Goal: Information Seeking & Learning: Learn about a topic

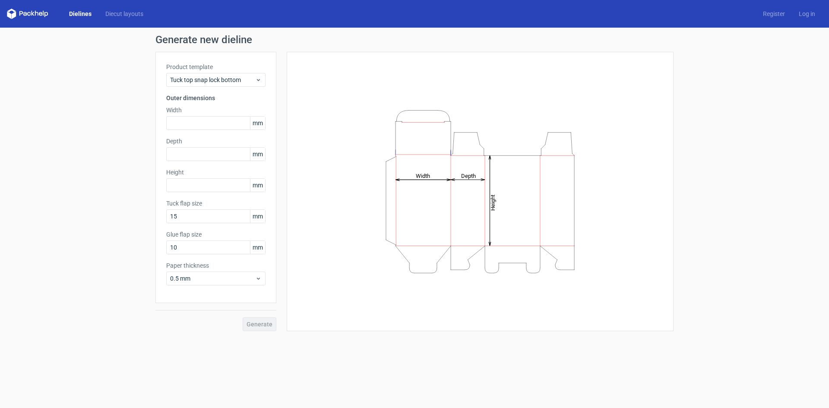
click at [77, 15] on link "Dielines" at bounding box center [80, 14] width 36 height 9
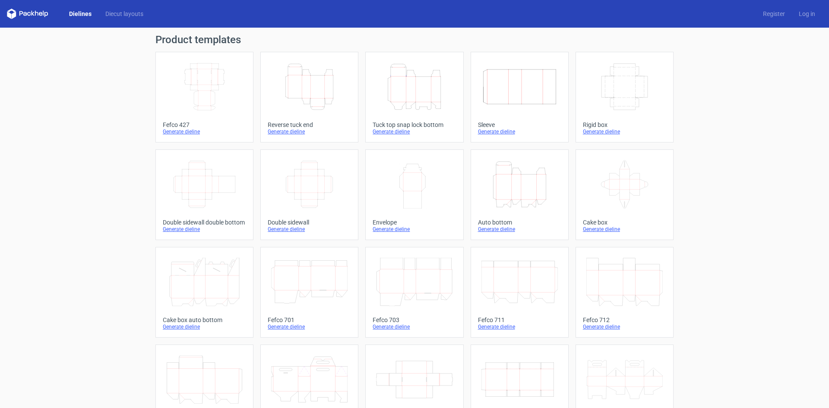
click at [536, 194] on icon "Height Depth Width" at bounding box center [519, 184] width 76 height 48
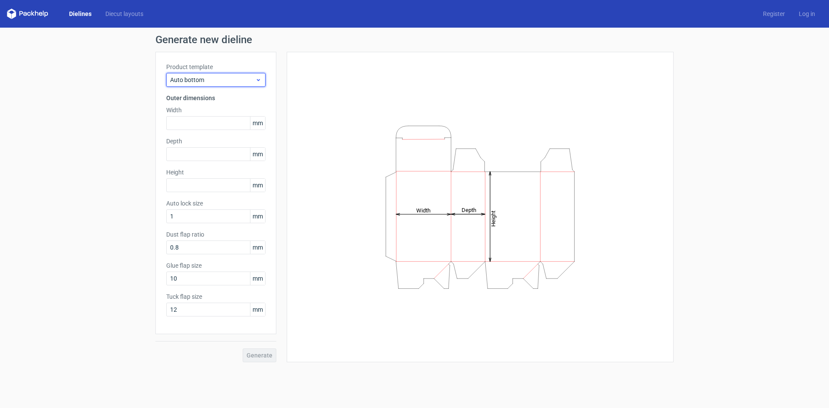
click at [190, 74] on div "Auto bottom" at bounding box center [215, 80] width 99 height 14
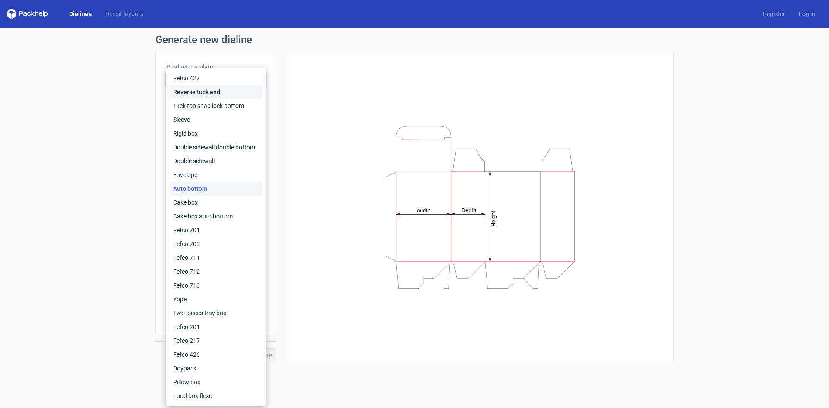
click at [225, 89] on div "Reverse tuck end" at bounding box center [216, 92] width 92 height 14
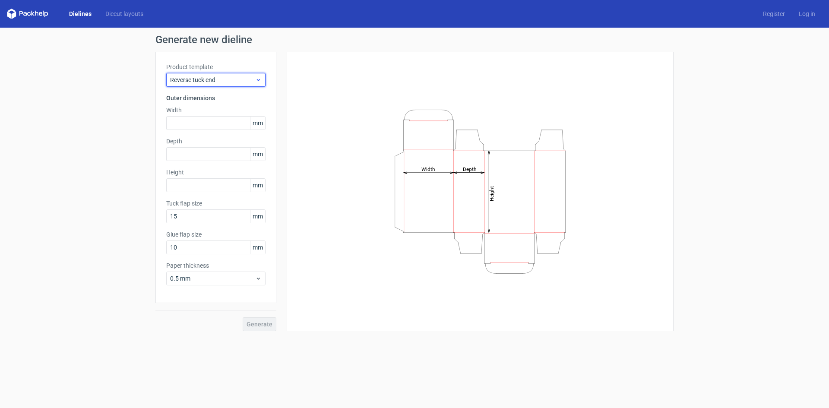
click at [220, 79] on span "Reverse tuck end" at bounding box center [212, 80] width 85 height 9
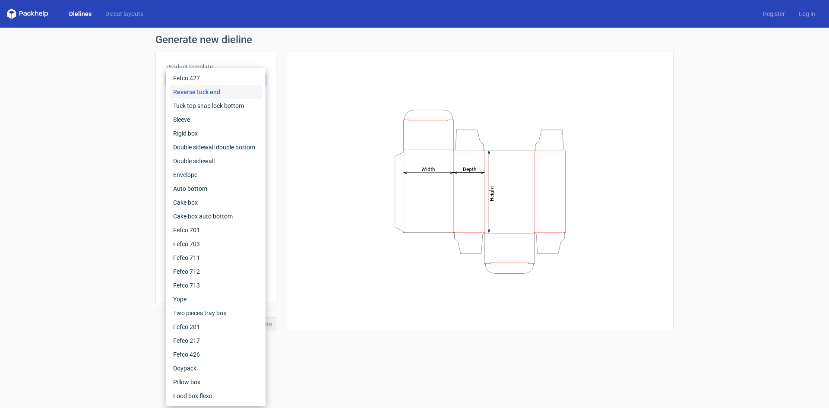
click at [295, 134] on div "Height Depth Width" at bounding box center [480, 191] width 387 height 279
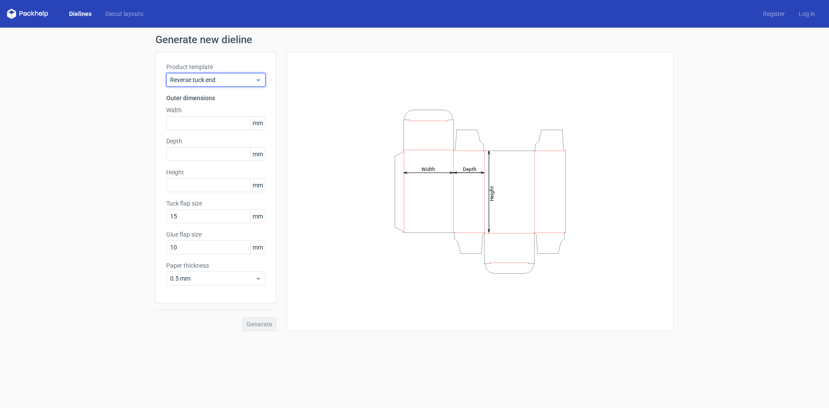
click at [196, 78] on span "Reverse tuck end" at bounding box center [212, 80] width 85 height 9
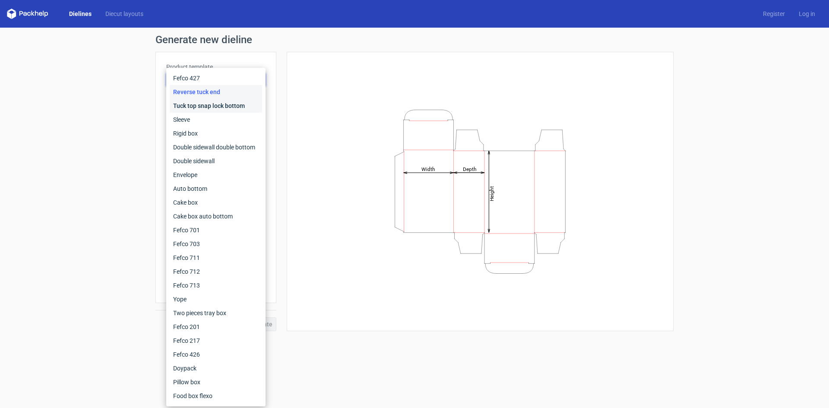
click at [192, 108] on div "Tuck top snap lock bottom" at bounding box center [216, 106] width 92 height 14
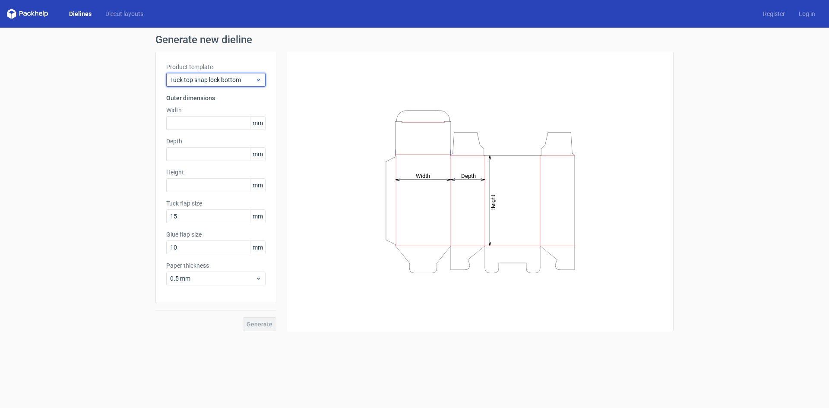
click at [195, 76] on span "Tuck top snap lock bottom" at bounding box center [212, 80] width 85 height 9
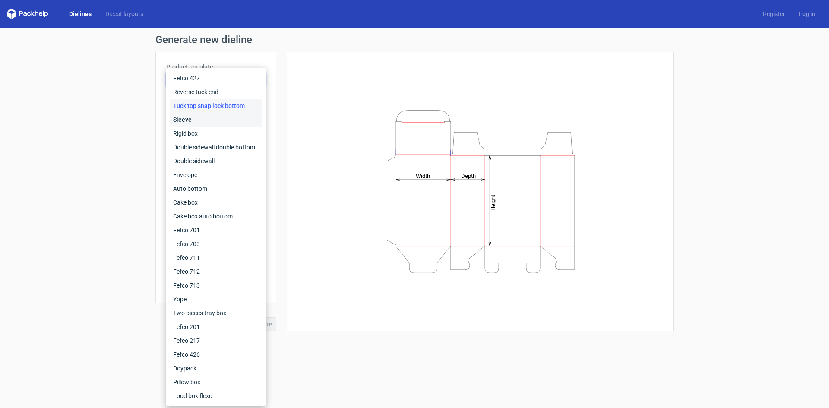
click at [196, 113] on div "Sleeve" at bounding box center [216, 120] width 92 height 14
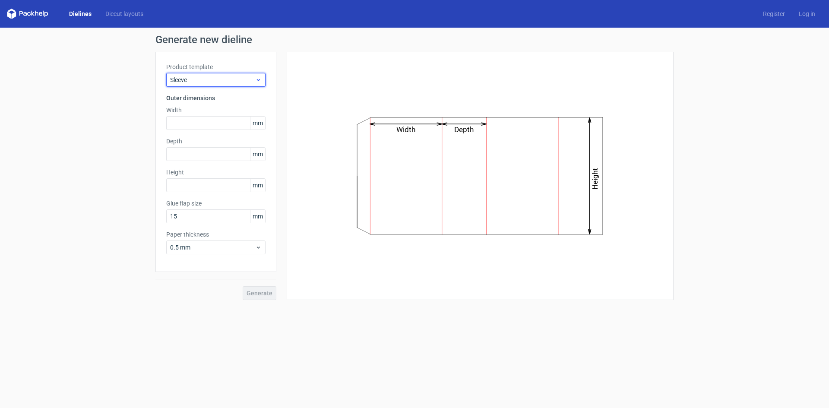
click at [197, 83] on span "Sleeve" at bounding box center [212, 80] width 85 height 9
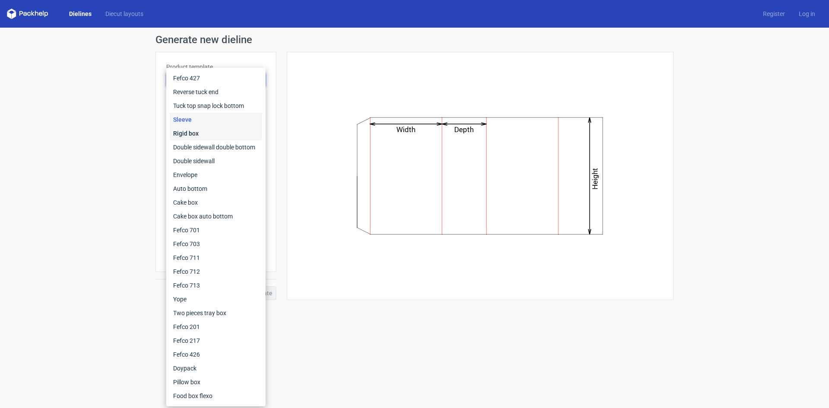
click at [192, 131] on div "Rigid box" at bounding box center [216, 134] width 92 height 14
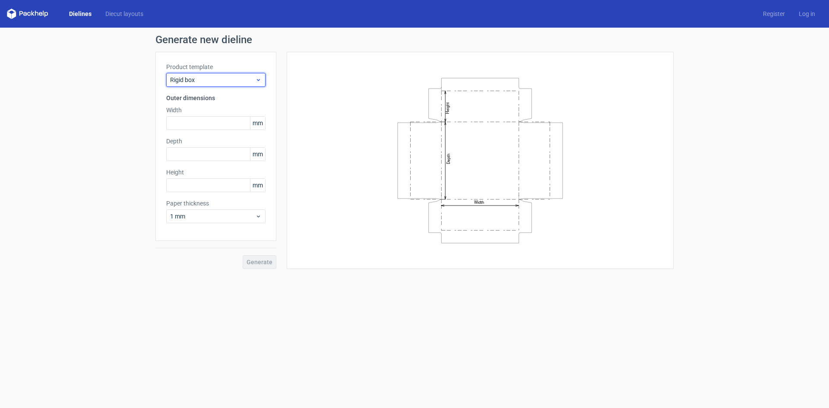
click at [207, 78] on span "Rigid box" at bounding box center [212, 80] width 85 height 9
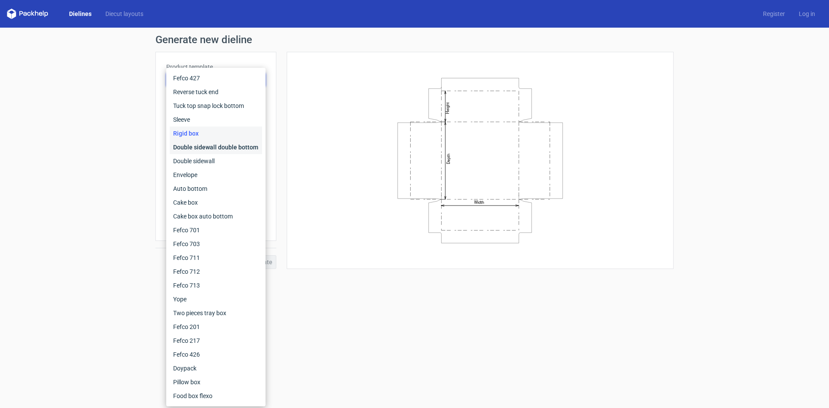
click at [199, 143] on div "Double sidewall double bottom" at bounding box center [216, 147] width 92 height 14
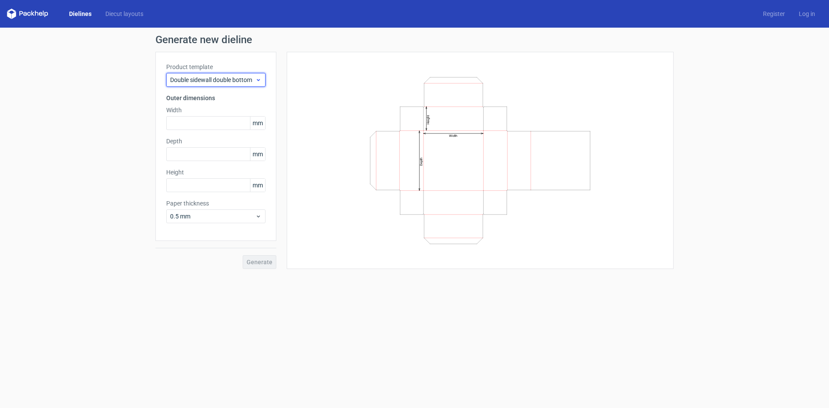
click at [223, 77] on span "Double sidewall double bottom" at bounding box center [212, 80] width 85 height 9
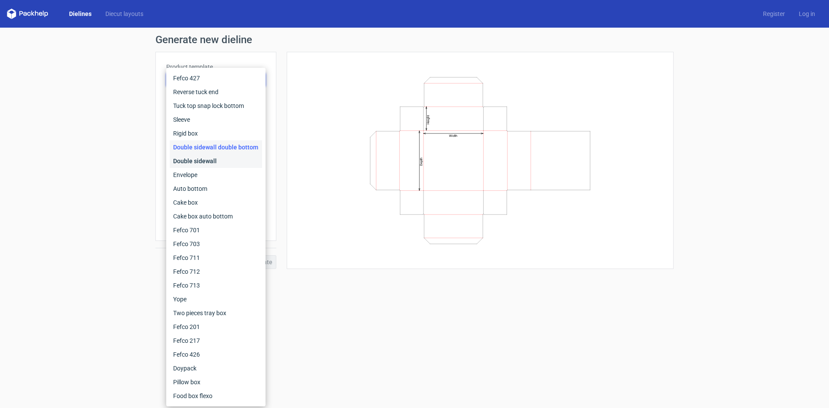
click at [194, 161] on div "Double sidewall" at bounding box center [216, 161] width 92 height 14
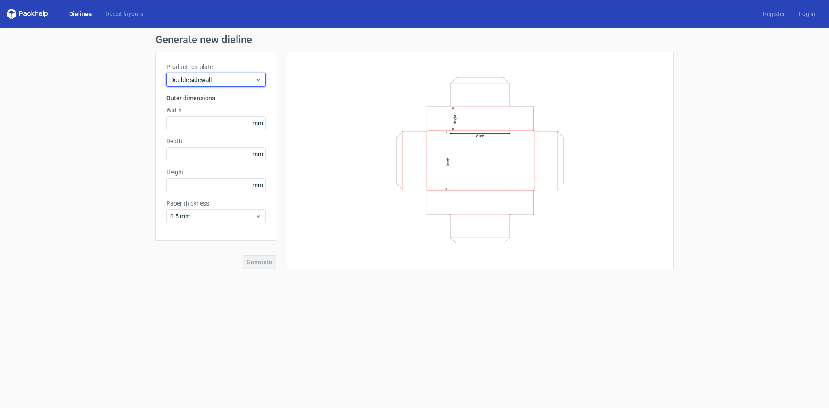
click at [204, 79] on span "Double sidewall" at bounding box center [212, 80] width 85 height 9
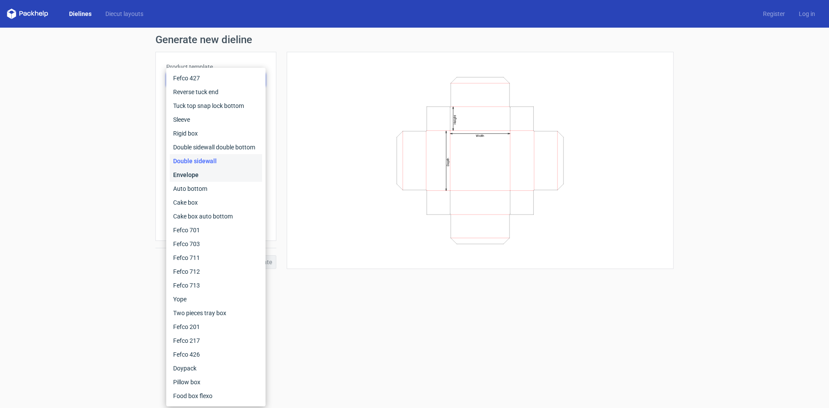
click at [207, 175] on div "Envelope" at bounding box center [216, 175] width 92 height 14
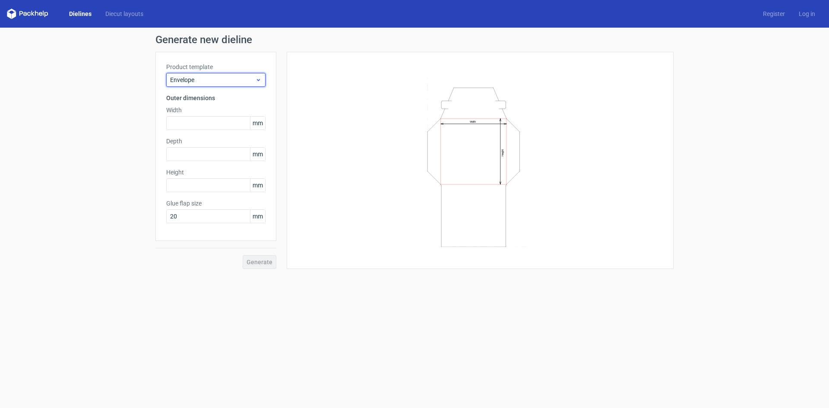
click at [215, 78] on span "Envelope" at bounding box center [212, 80] width 85 height 9
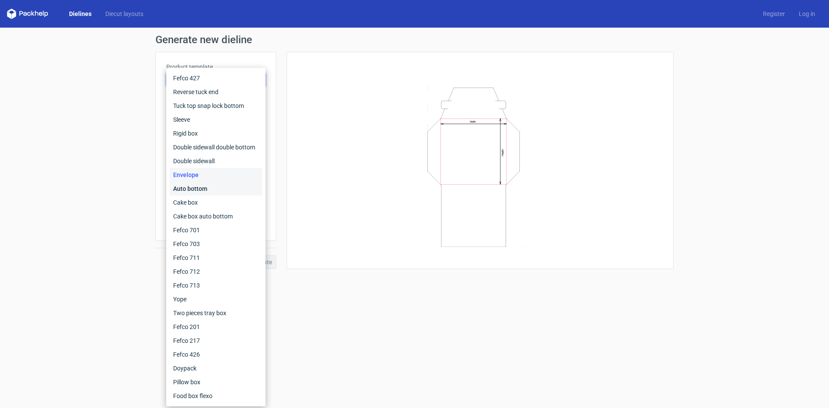
click at [200, 185] on div "Auto bottom" at bounding box center [216, 189] width 92 height 14
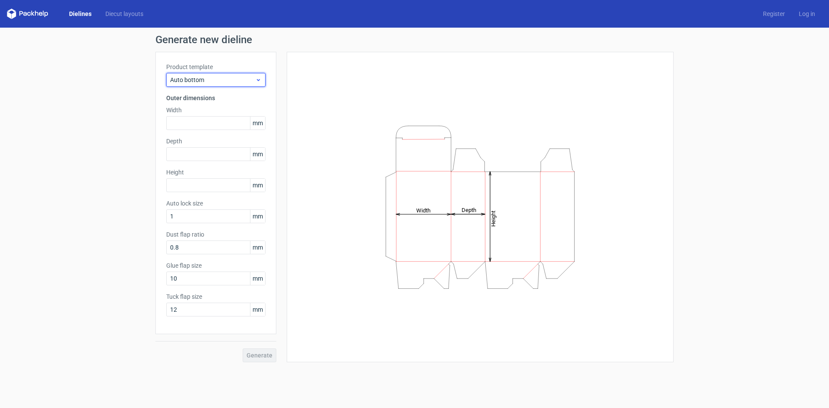
click at [213, 83] on span "Auto bottom" at bounding box center [212, 80] width 85 height 9
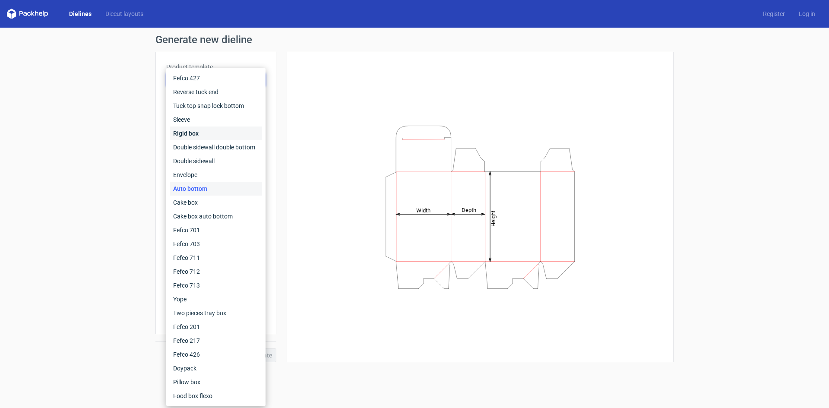
click at [204, 130] on div "Rigid box" at bounding box center [216, 134] width 92 height 14
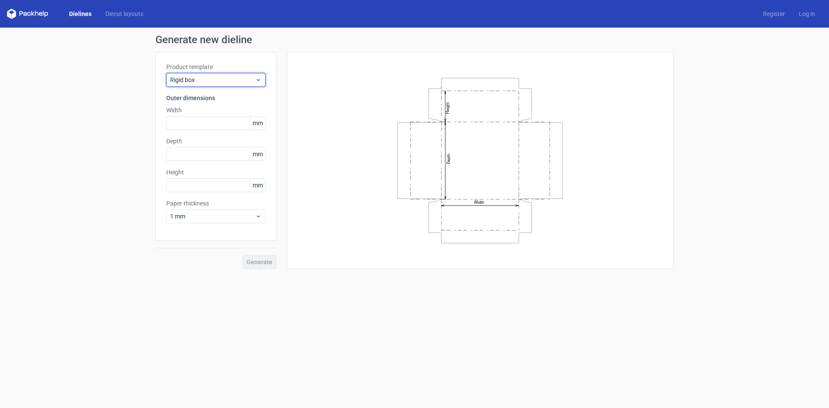
click at [218, 82] on span "Rigid box" at bounding box center [212, 80] width 85 height 9
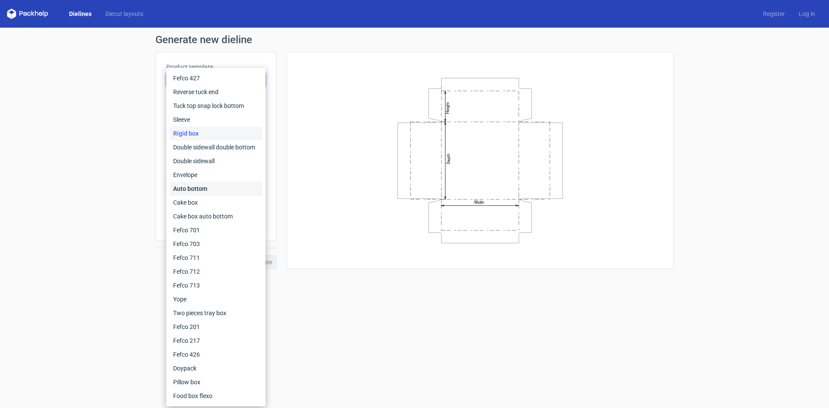
click at [193, 192] on div "Auto bottom" at bounding box center [216, 189] width 92 height 14
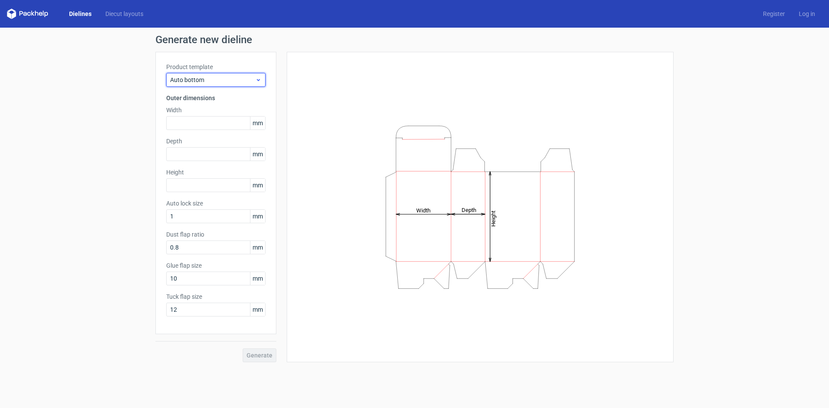
click at [204, 82] on span "Auto bottom" at bounding box center [212, 80] width 85 height 9
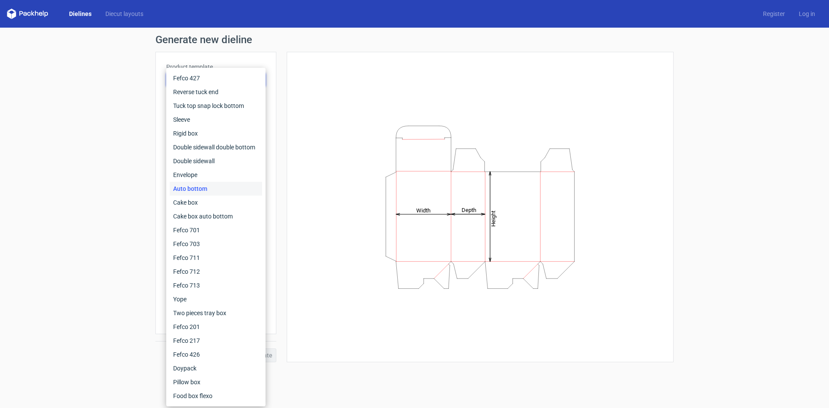
click at [444, 268] on icon "Height Depth Width" at bounding box center [480, 207] width 259 height 173
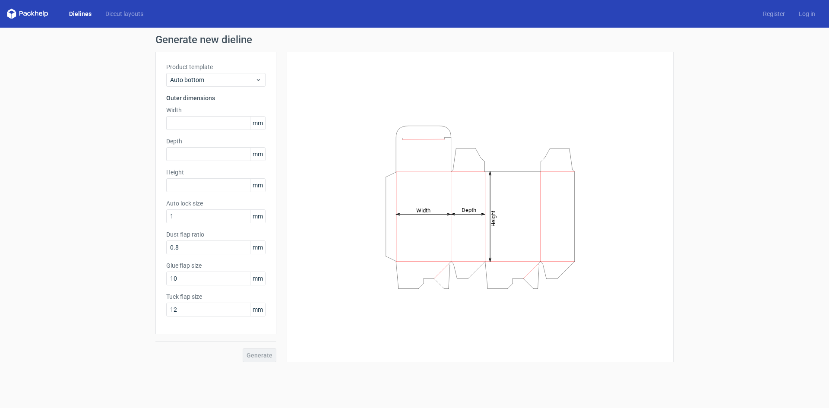
click at [438, 238] on icon "Height Depth Width" at bounding box center [480, 207] width 259 height 173
click at [209, 82] on span "Auto bottom" at bounding box center [212, 80] width 85 height 9
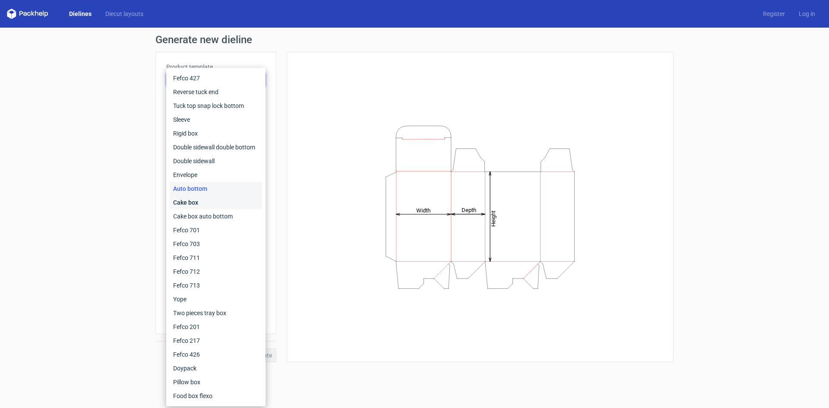
click at [211, 202] on div "Cake box" at bounding box center [216, 203] width 92 height 14
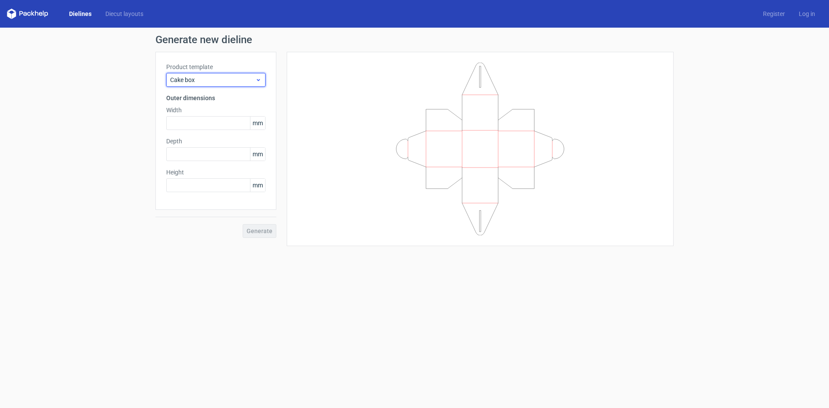
click at [219, 74] on div "Cake box" at bounding box center [215, 80] width 99 height 14
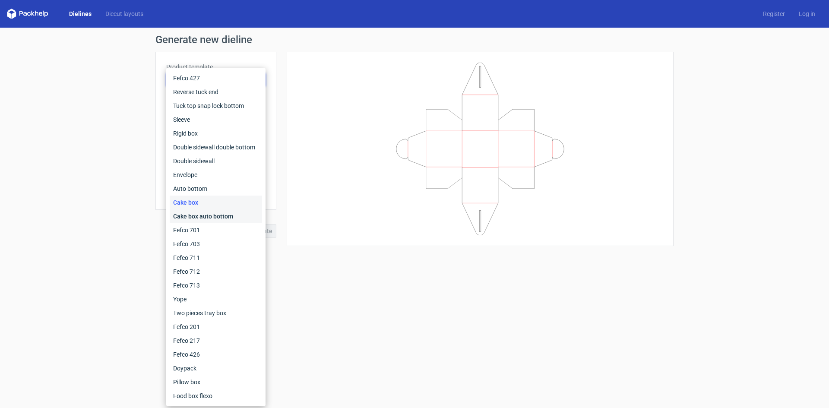
click at [199, 215] on div "Cake box auto bottom" at bounding box center [216, 216] width 92 height 14
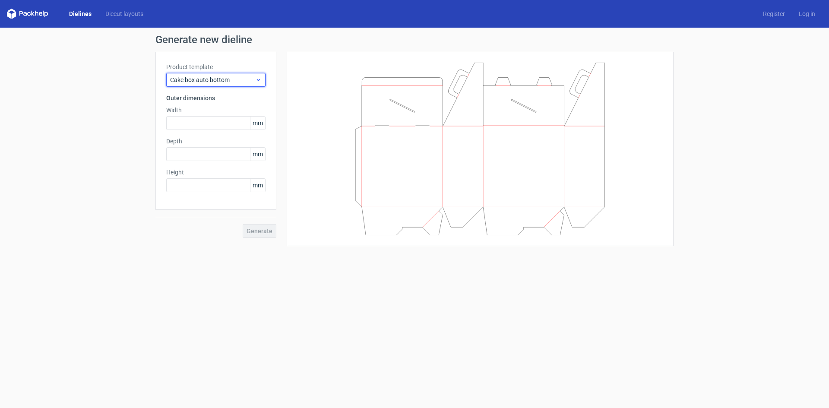
click at [218, 73] on div "Cake box auto bottom" at bounding box center [215, 80] width 99 height 14
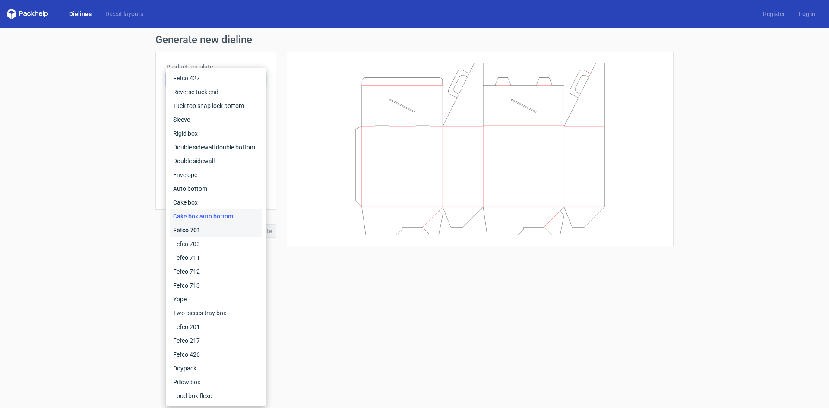
click at [219, 225] on div "Fefco 701" at bounding box center [216, 230] width 92 height 14
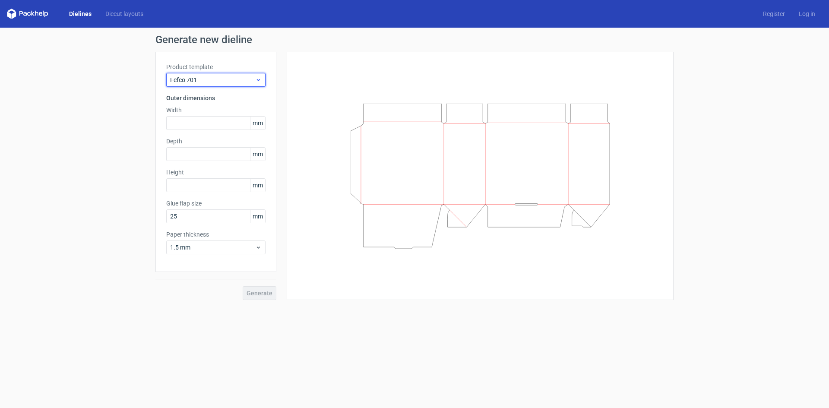
click at [210, 79] on span "Fefco 701" at bounding box center [212, 80] width 85 height 9
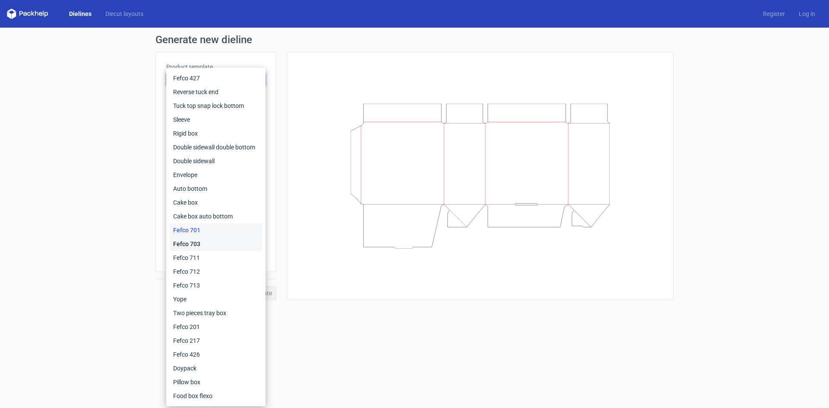
click at [231, 244] on div "Fefco 703" at bounding box center [216, 244] width 92 height 14
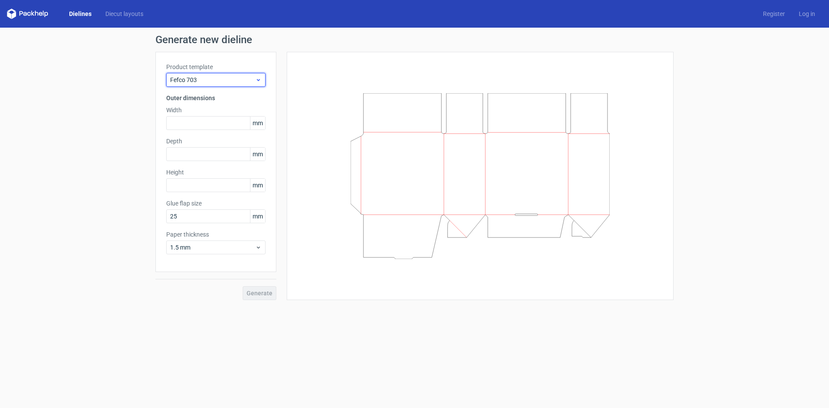
click at [225, 85] on div "Fefco 703" at bounding box center [215, 80] width 99 height 14
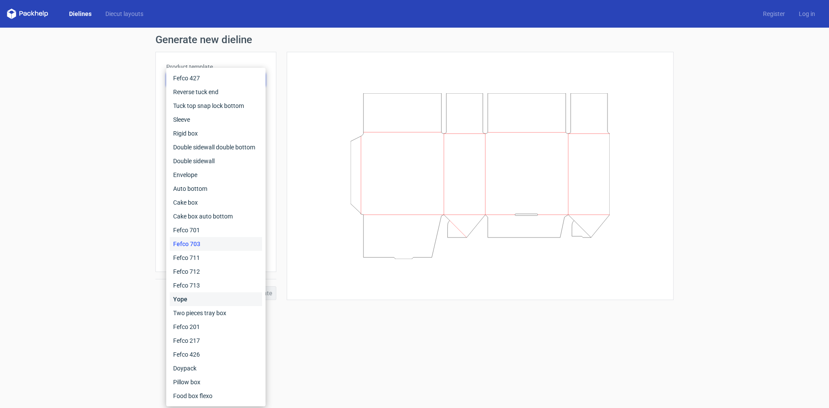
click at [188, 301] on div "Yope" at bounding box center [216, 299] width 92 height 14
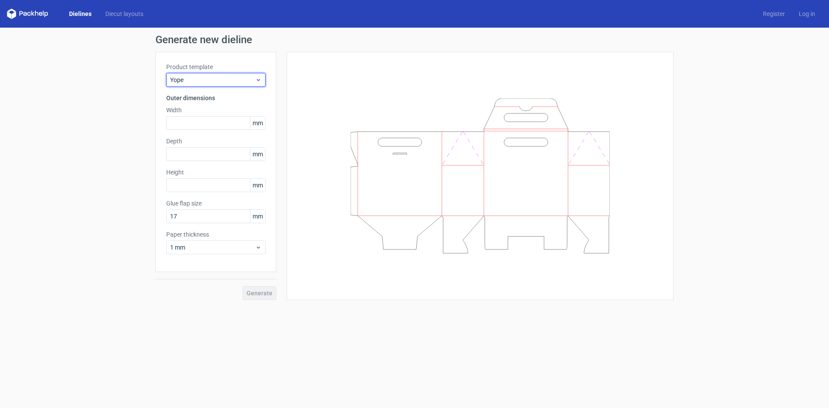
click at [218, 73] on div "Yope" at bounding box center [215, 80] width 99 height 14
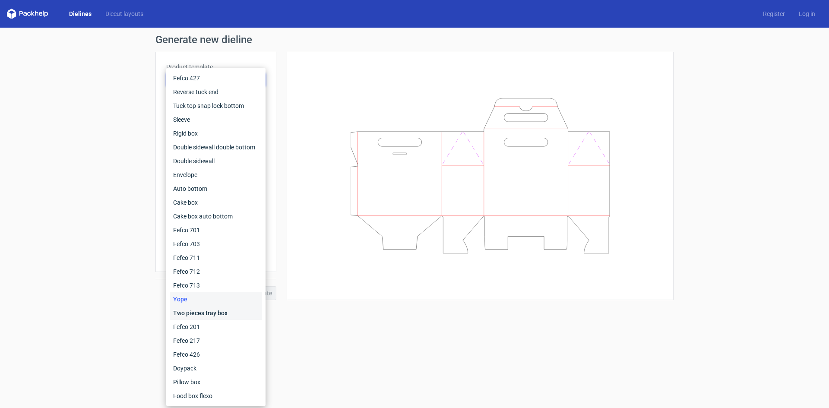
click at [211, 314] on div "Two pieces tray box" at bounding box center [216, 313] width 92 height 14
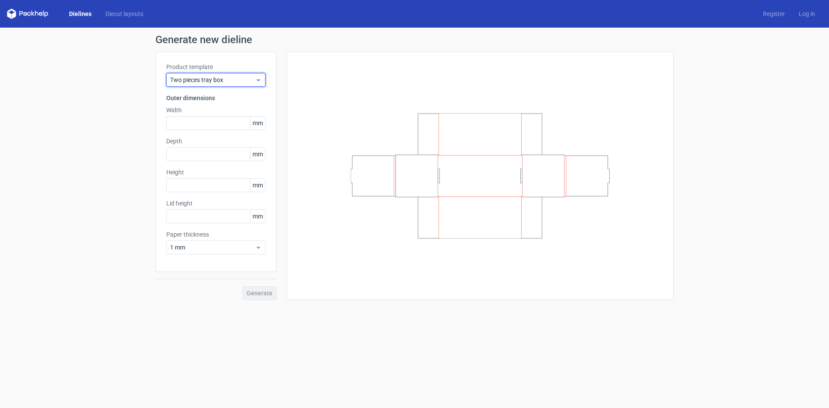
click at [194, 79] on span "Two pieces tray box" at bounding box center [212, 80] width 85 height 9
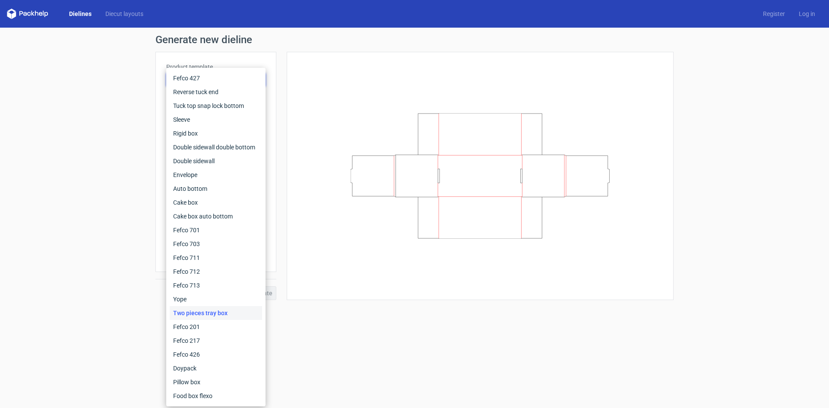
click at [398, 288] on div at bounding box center [480, 176] width 365 height 227
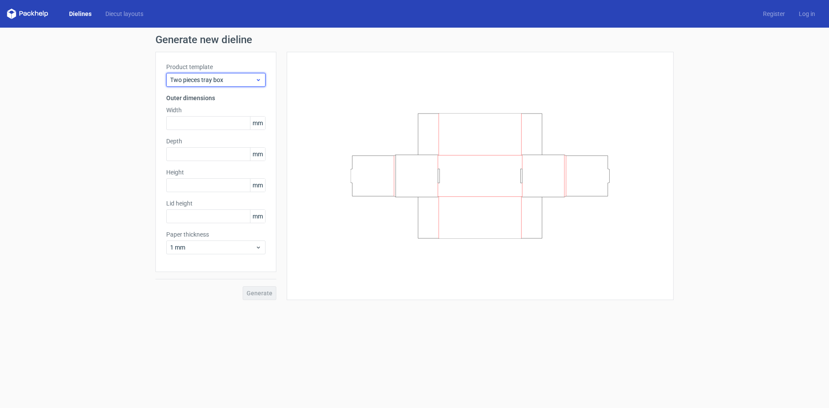
click at [208, 83] on span "Two pieces tray box" at bounding box center [212, 80] width 85 height 9
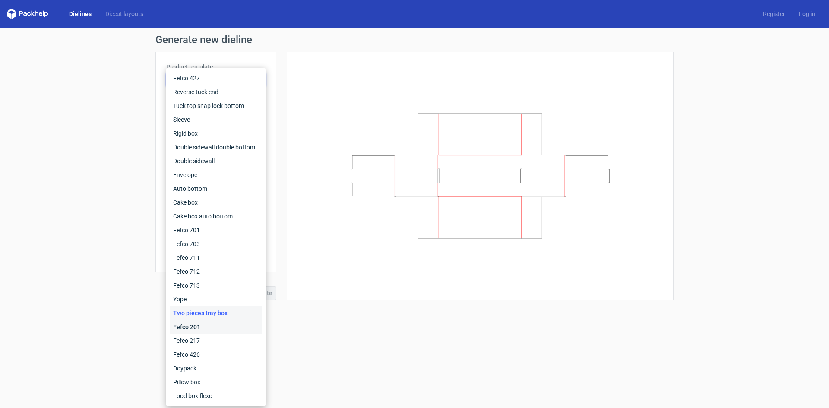
click at [205, 330] on div "Fefco 201" at bounding box center [216, 327] width 92 height 14
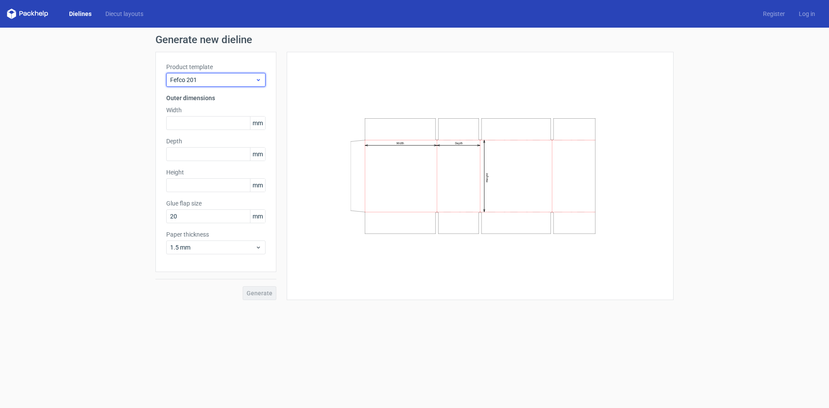
click at [181, 84] on div "Fefco 201" at bounding box center [215, 80] width 99 height 14
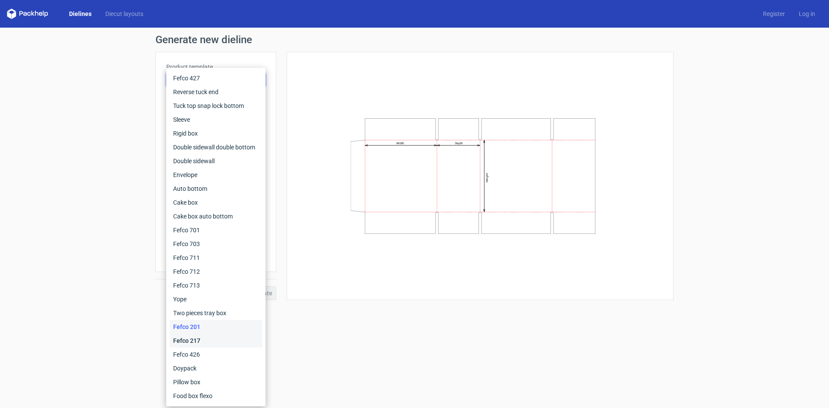
click at [190, 341] on div "Fefco 217" at bounding box center [216, 341] width 92 height 14
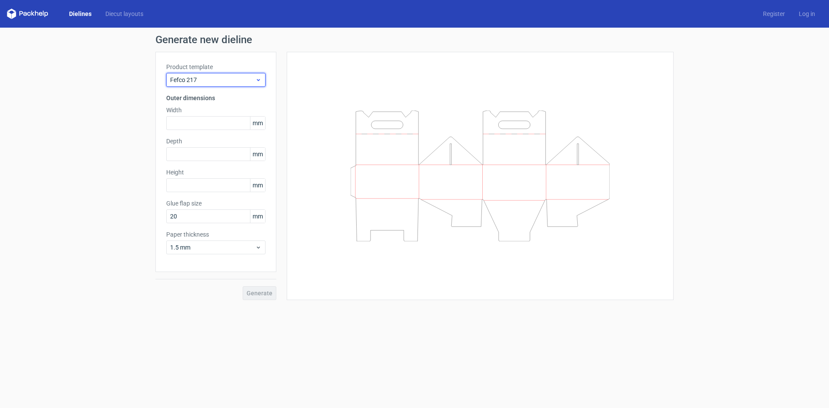
click at [199, 77] on span "Fefco 217" at bounding box center [212, 80] width 85 height 9
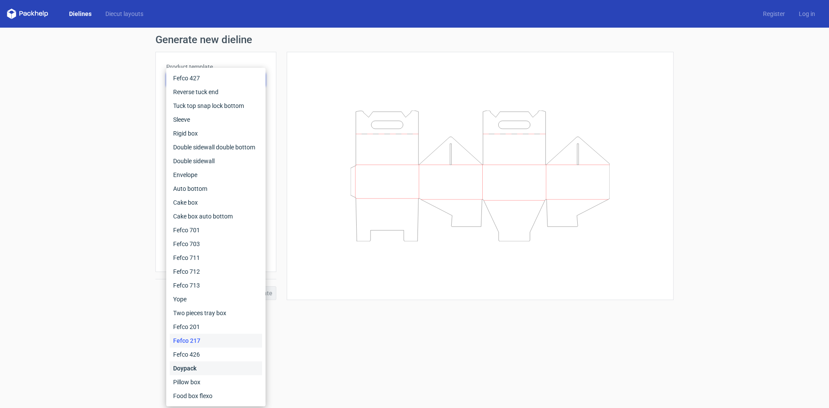
click at [214, 363] on div "Doypack" at bounding box center [216, 368] width 92 height 14
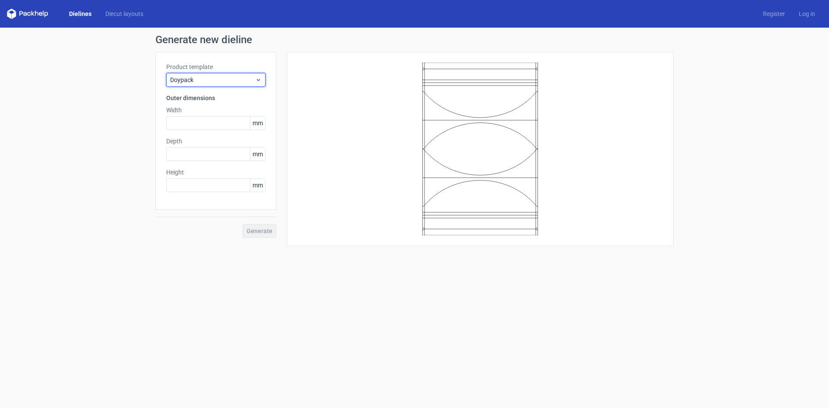
click at [235, 82] on span "Doypack" at bounding box center [212, 80] width 85 height 9
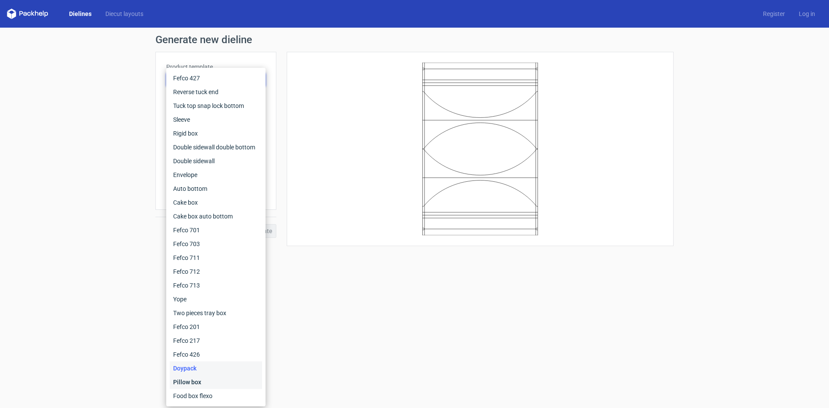
click at [200, 383] on div "Pillow box" at bounding box center [216, 382] width 92 height 14
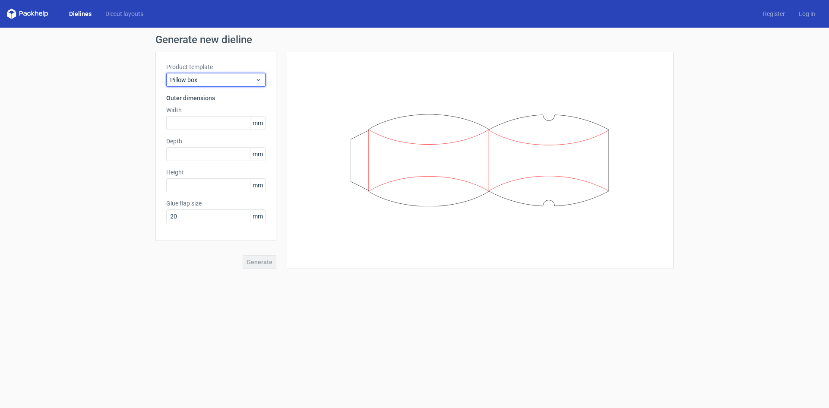
click at [199, 79] on span "Pillow box" at bounding box center [212, 80] width 85 height 9
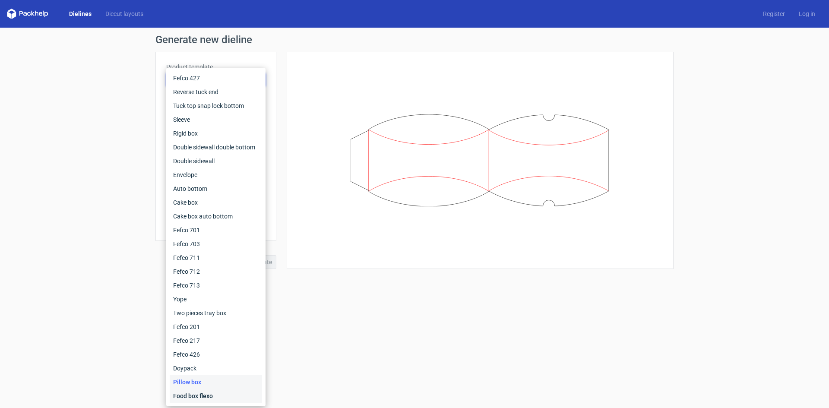
click at [204, 393] on div "Food box flexo" at bounding box center [216, 396] width 92 height 14
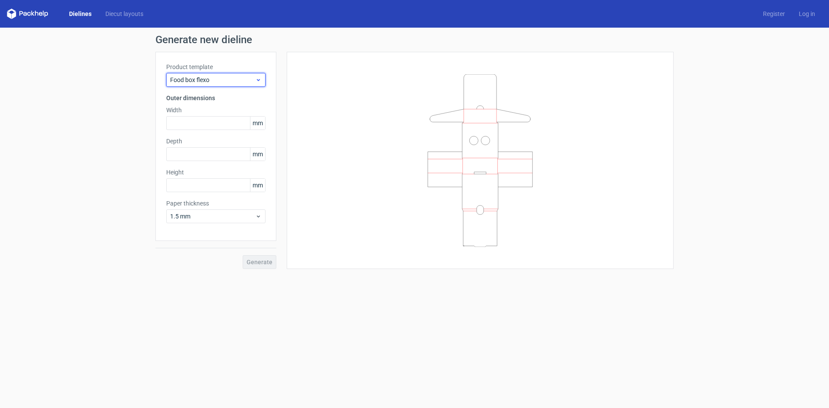
click at [222, 79] on span "Food box flexo" at bounding box center [212, 80] width 85 height 9
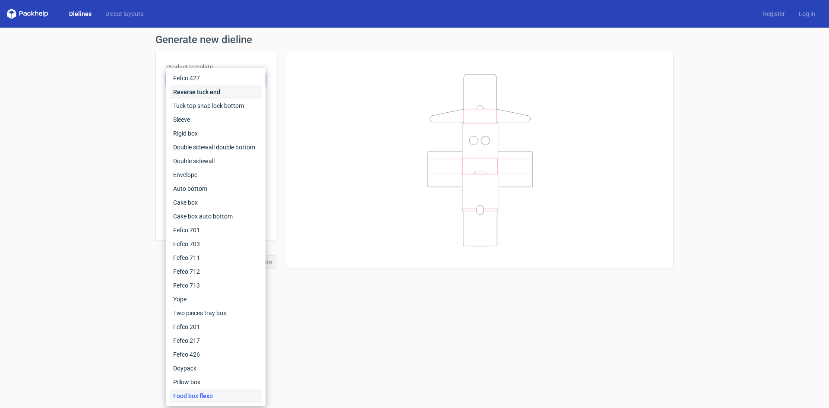
click at [215, 93] on div "Reverse tuck end" at bounding box center [216, 92] width 92 height 14
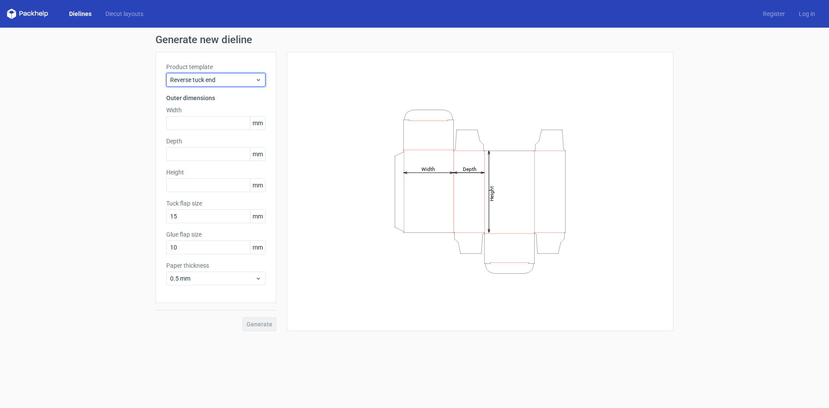
click at [222, 74] on div "Reverse tuck end" at bounding box center [215, 80] width 99 height 14
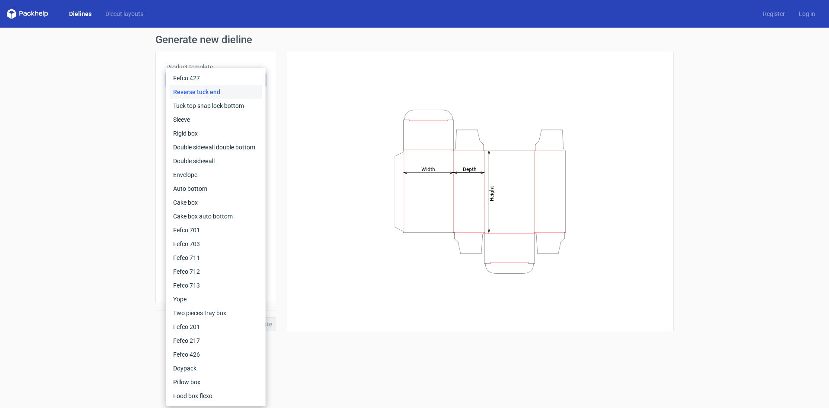
click at [211, 88] on div "Reverse tuck end" at bounding box center [216, 92] width 92 height 14
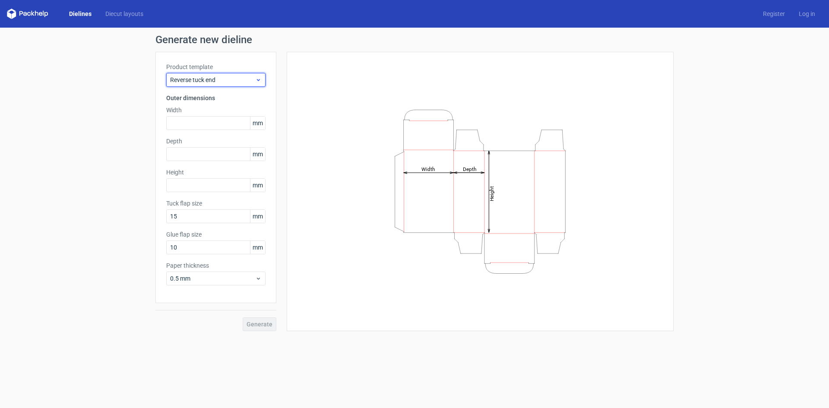
click at [216, 73] on div "Reverse tuck end" at bounding box center [215, 80] width 99 height 14
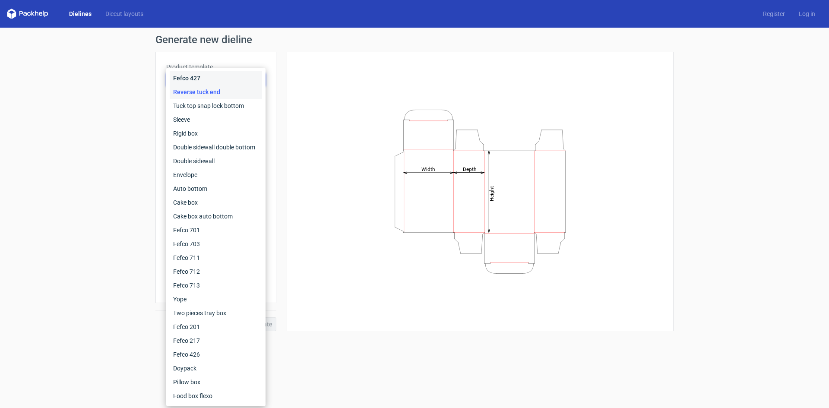
click at [215, 80] on div "Fefco 427" at bounding box center [216, 78] width 92 height 14
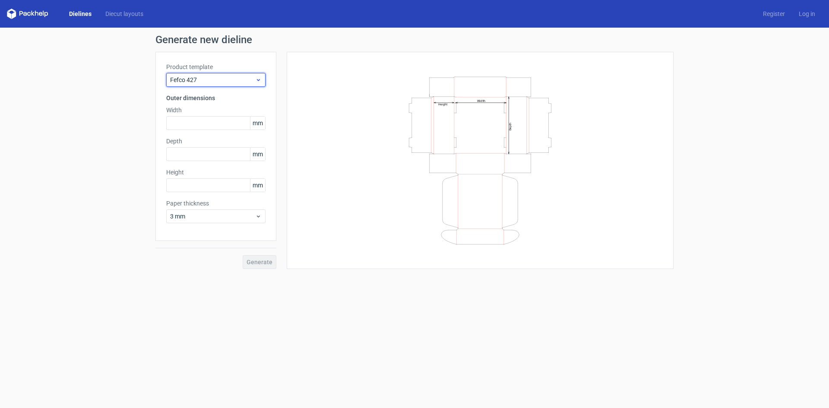
click at [220, 75] on div "Fefco 427" at bounding box center [215, 80] width 99 height 14
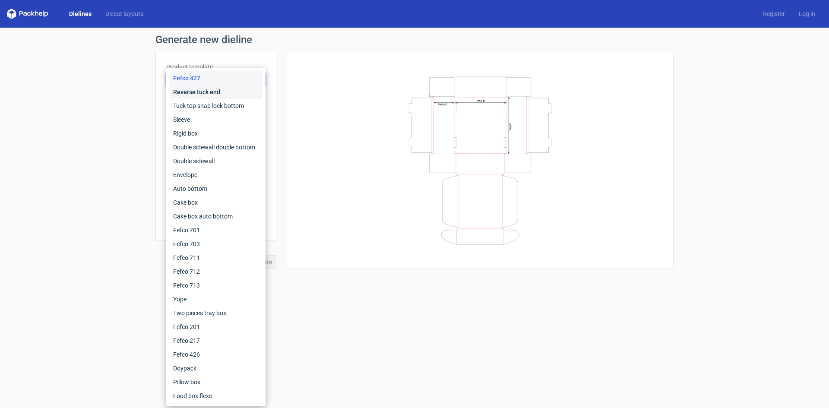
click at [210, 93] on div "Reverse tuck end" at bounding box center [216, 92] width 92 height 14
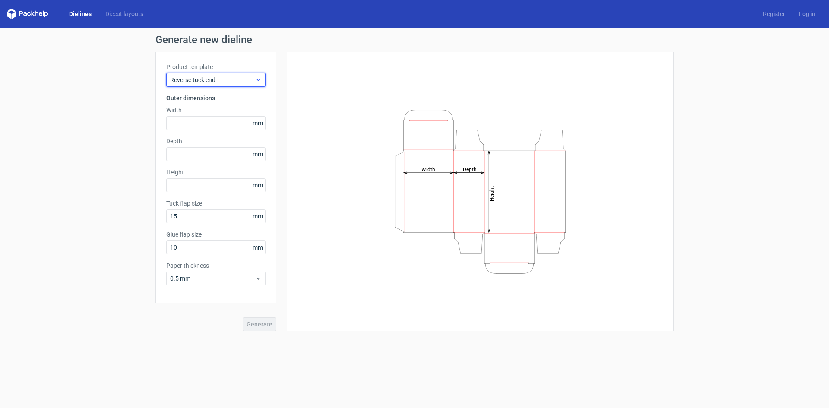
click at [224, 83] on span "Reverse tuck end" at bounding box center [212, 80] width 85 height 9
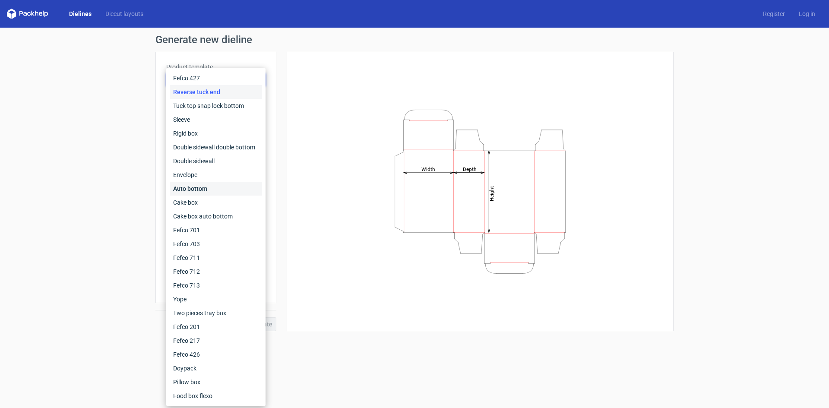
click at [200, 184] on div "Auto bottom" at bounding box center [216, 189] width 92 height 14
